Goal: Information Seeking & Learning: Stay updated

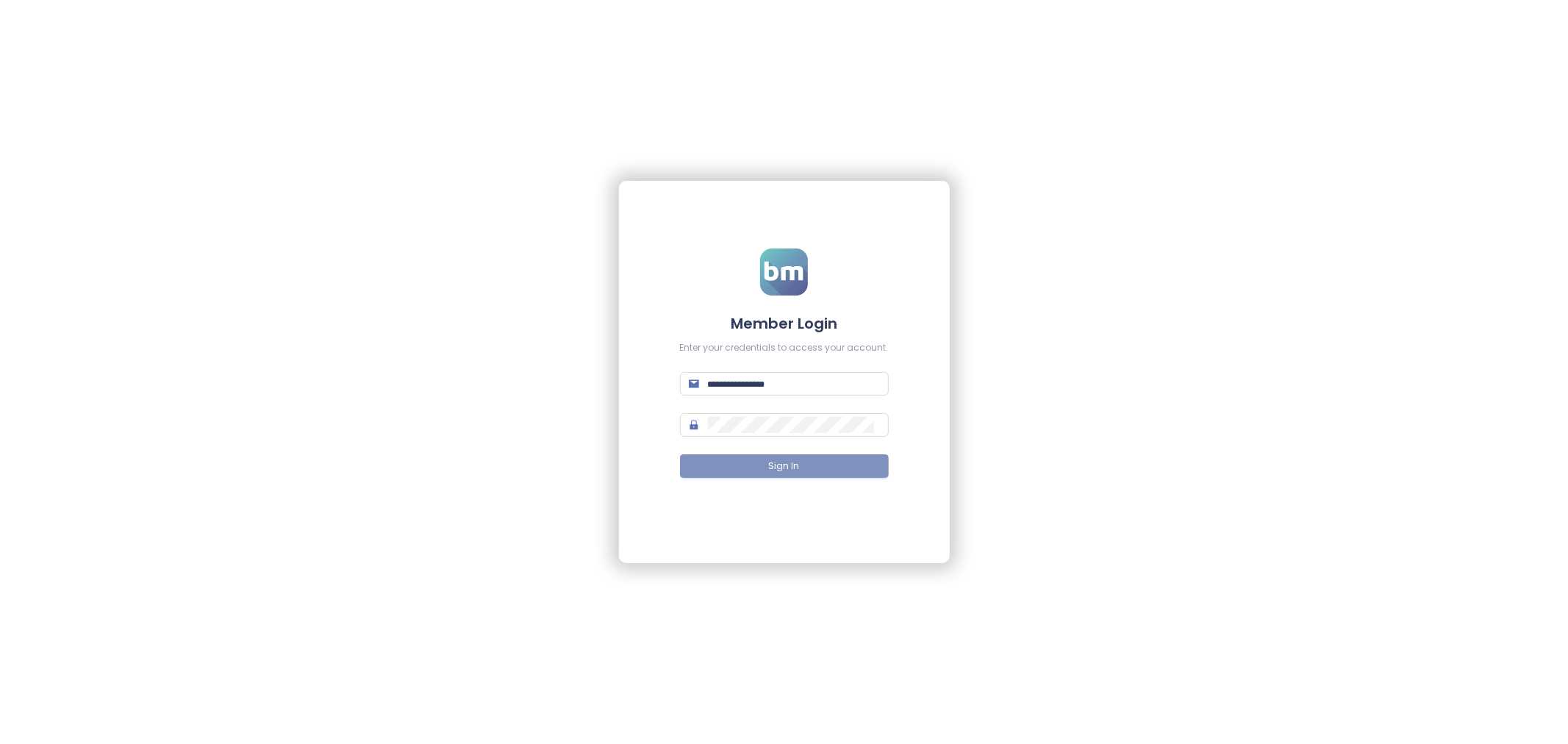
type input "**********"
click at [783, 460] on span "Sign In" at bounding box center [784, 466] width 31 height 14
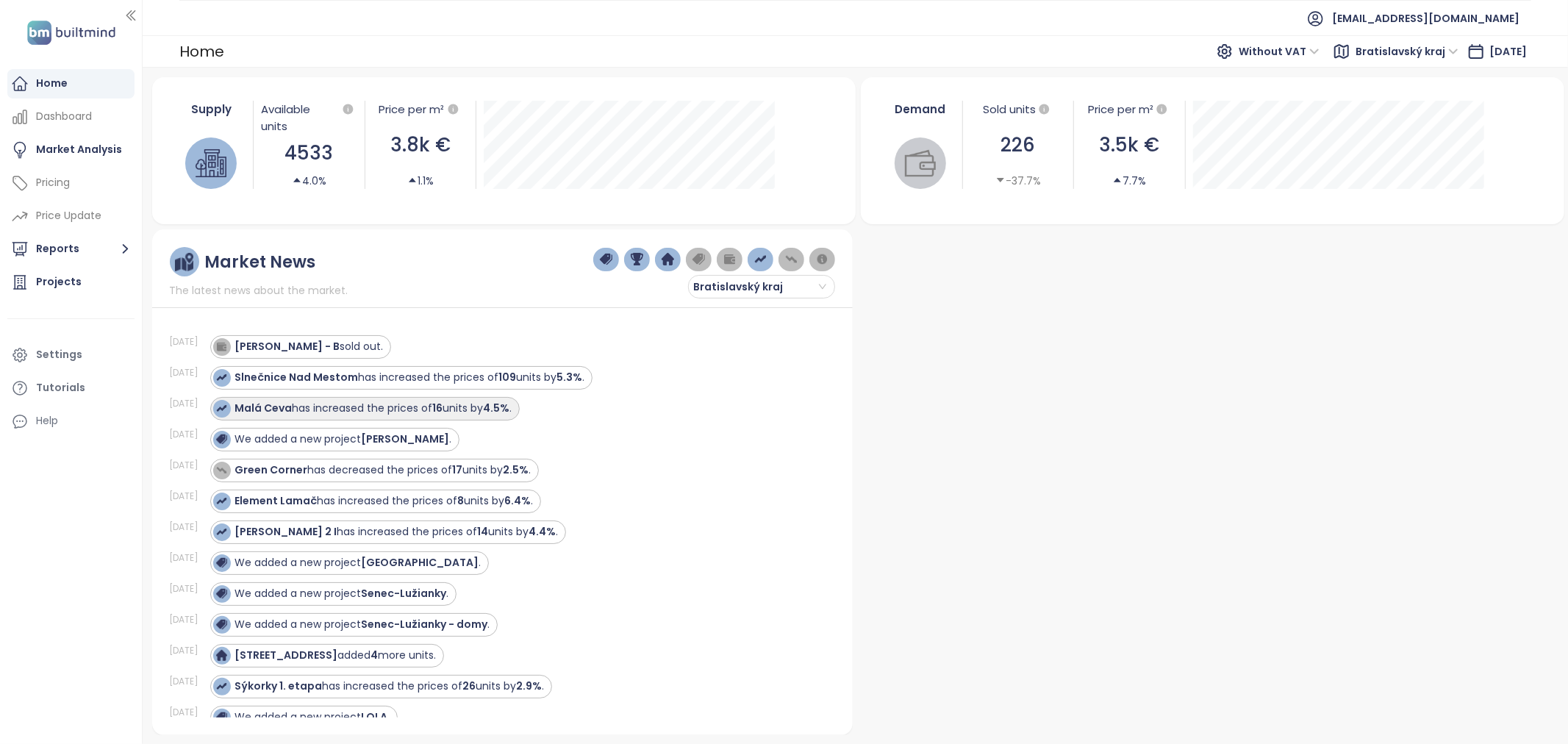
click at [371, 413] on div "Malá Ceva has increased the prices of 16 units by 4.5% ." at bounding box center [373, 408] width 277 height 15
click at [272, 409] on strong "Malá Ceva" at bounding box center [263, 407] width 57 height 15
click at [73, 150] on div "Market Analysis" at bounding box center [79, 149] width 86 height 19
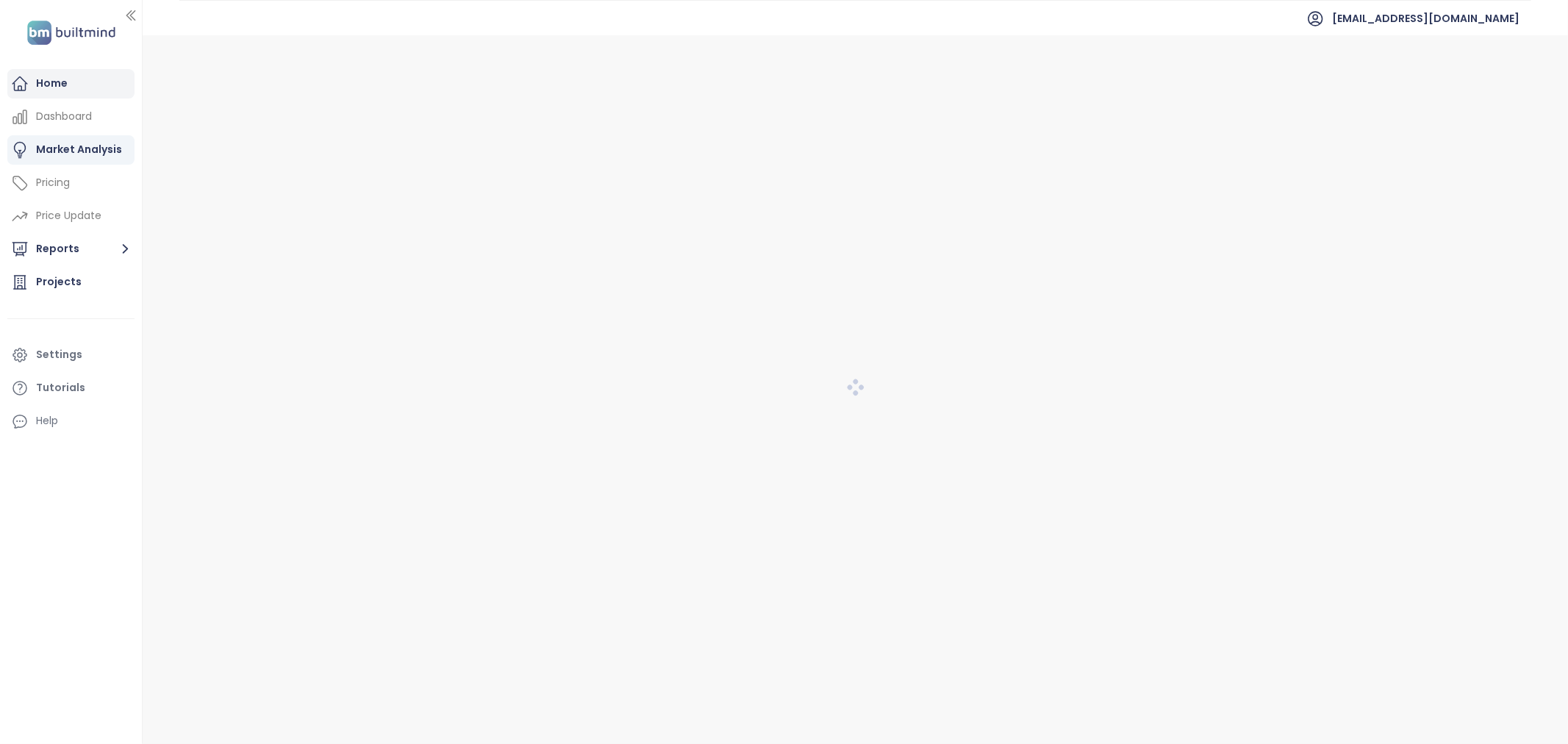
click at [82, 79] on div "Home" at bounding box center [71, 84] width 127 height 29
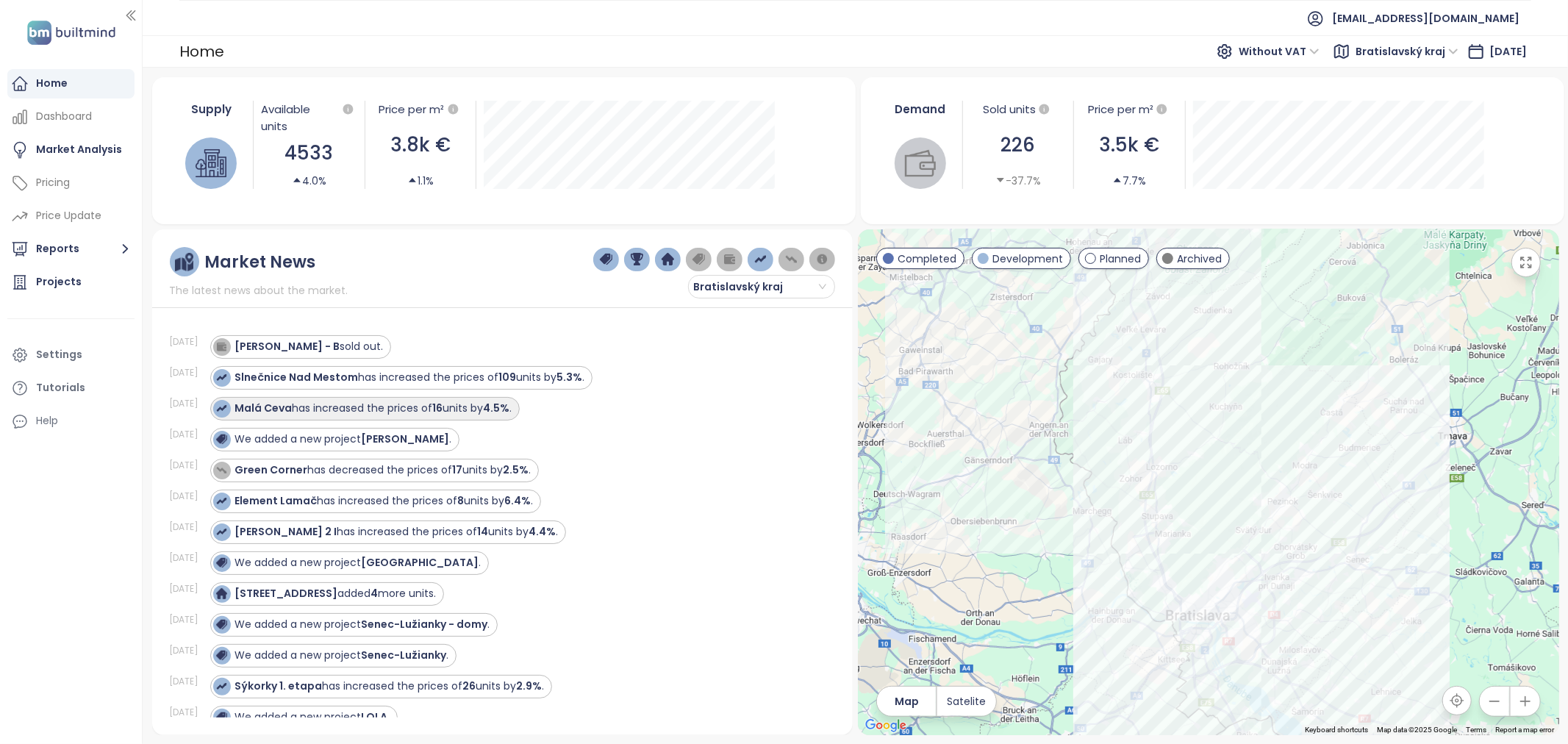
click at [310, 403] on div "Malá Ceva has increased the prices of 16 units by 4.5% ." at bounding box center [373, 408] width 277 height 15
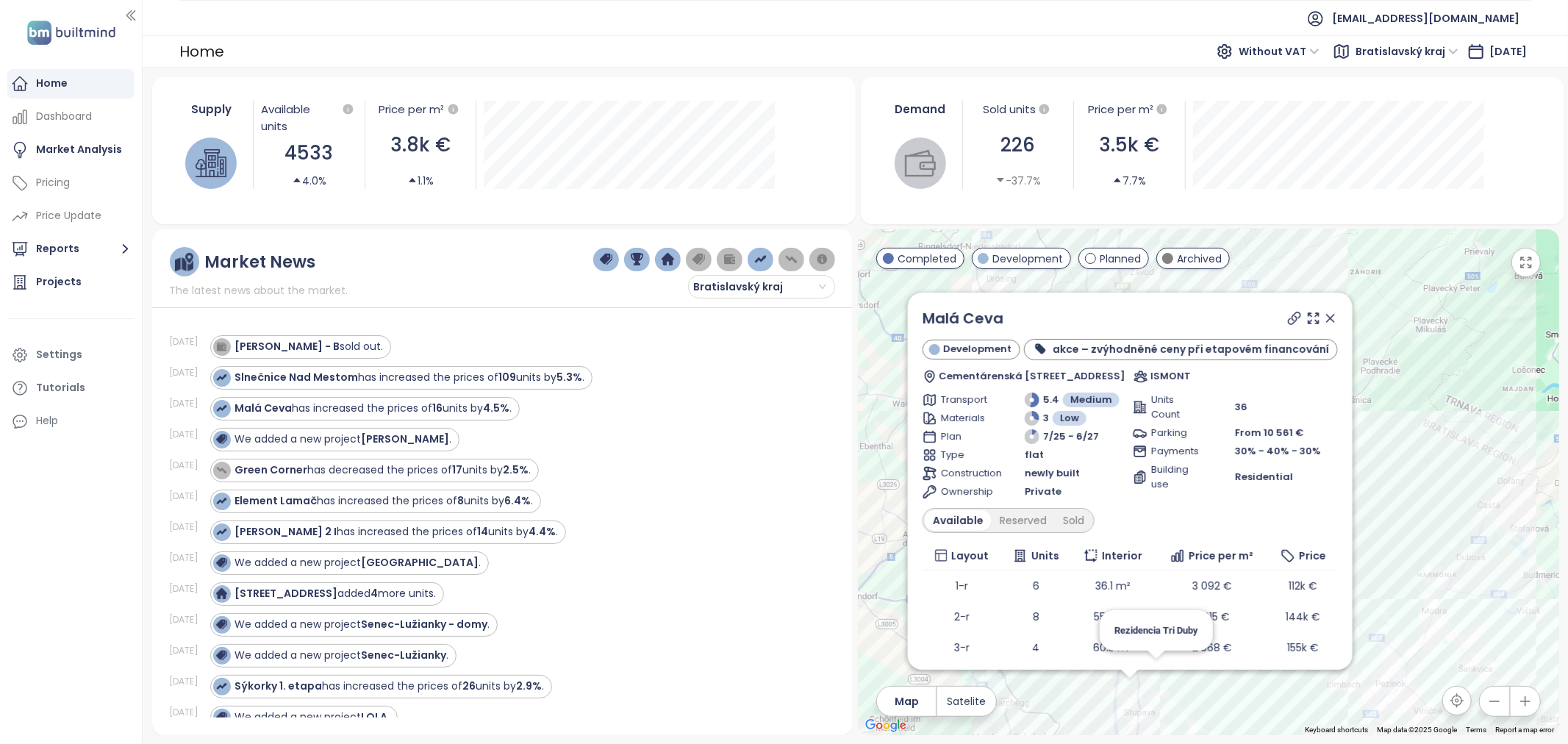
drag, startPoint x: 1319, startPoint y: 325, endPoint x: 792, endPoint y: 371, distance: 529.0
click at [1044, 325] on icon at bounding box center [1329, 318] width 15 height 15
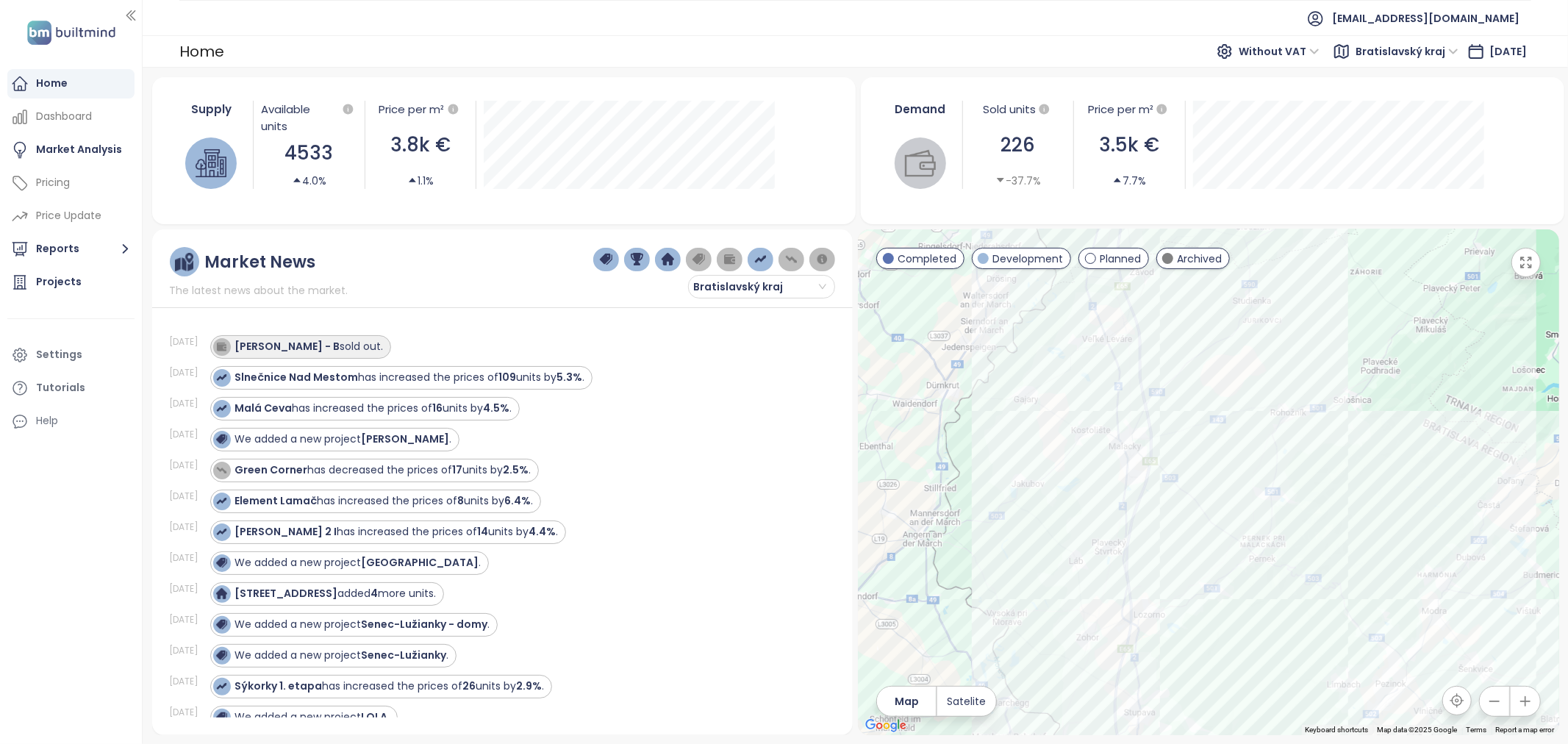
click at [363, 350] on div "[PERSON_NAME] - B sold out." at bounding box center [301, 347] width 181 height 24
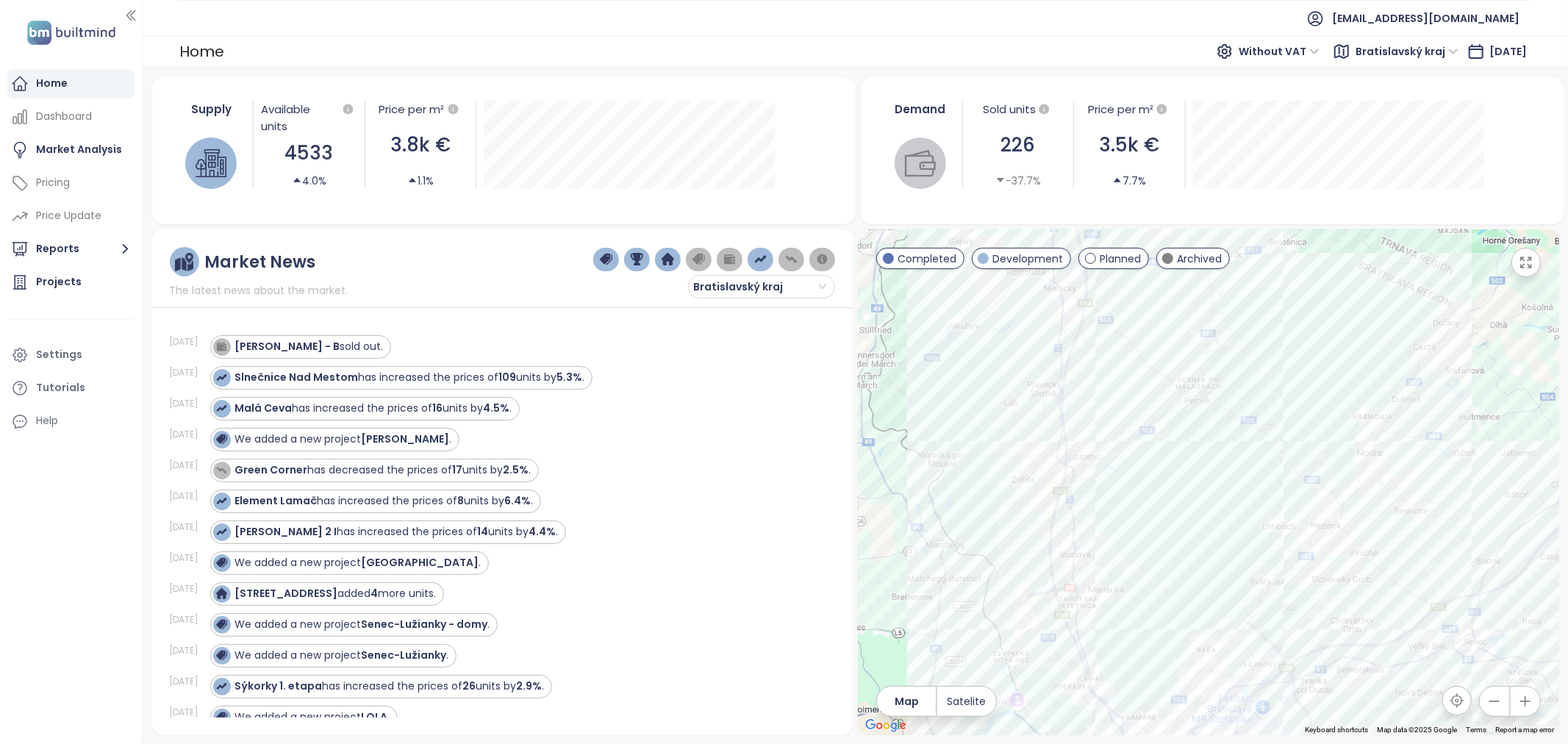
drag, startPoint x: 1260, startPoint y: 619, endPoint x: 1202, endPoint y: 487, distance: 144.2
click at [1044, 487] on div at bounding box center [1208, 483] width 700 height 506
click at [277, 347] on strong "[PERSON_NAME] - B" at bounding box center [287, 346] width 105 height 15
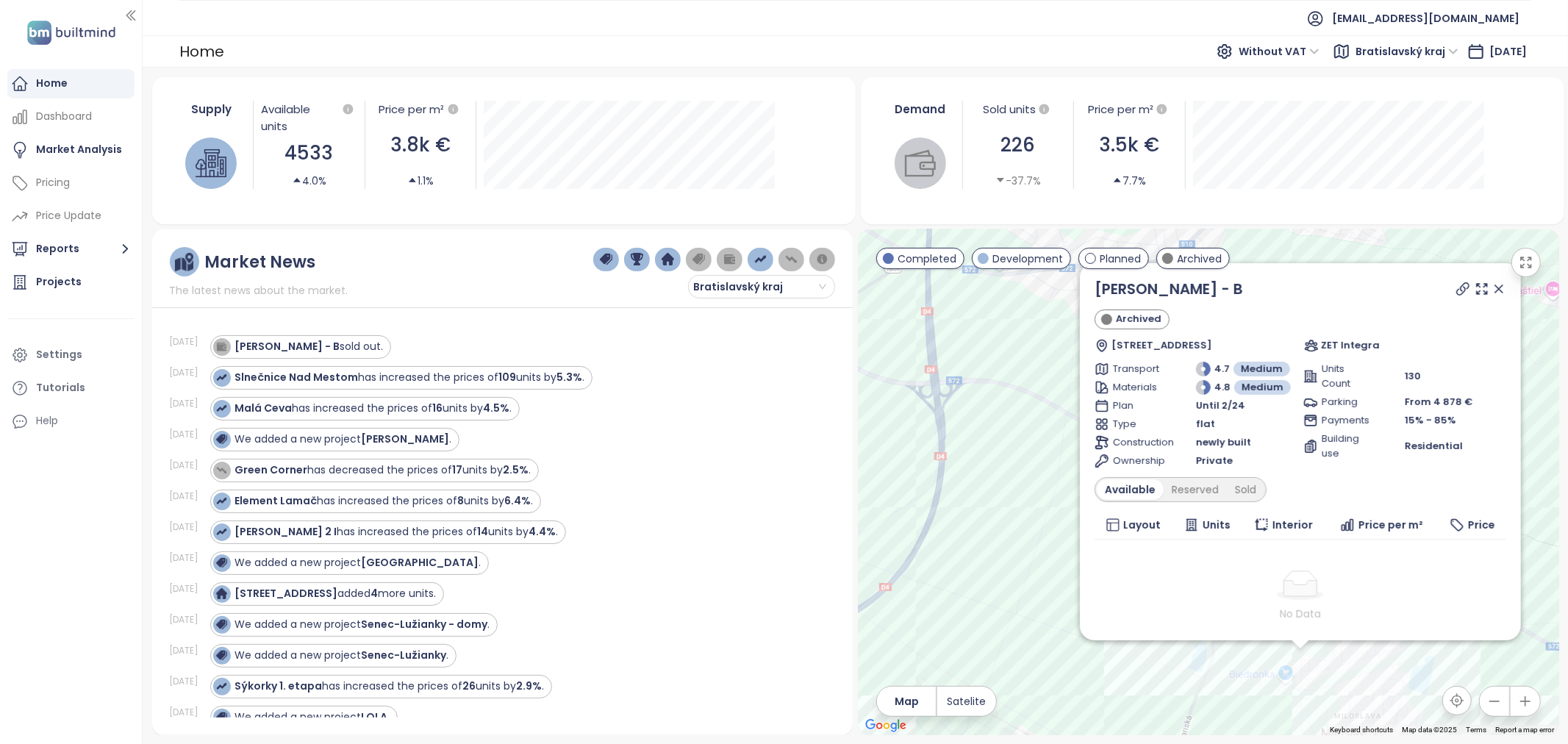
drag, startPoint x: 1295, startPoint y: 652, endPoint x: 1170, endPoint y: 652, distance: 125.0
click at [1044, 514] on div "[PERSON_NAME] - B Archived Jaseňová 3, 900 42 Miloslavov, [GEOGRAPHIC_DATA] ZET…" at bounding box center [1208, 483] width 700 height 506
click at [1044, 485] on div "Sold" at bounding box center [1243, 489] width 38 height 21
click at [1044, 483] on div "Sold" at bounding box center [1243, 489] width 38 height 21
click at [1044, 292] on icon at bounding box center [1495, 289] width 15 height 15
